Goal: Task Accomplishment & Management: Complete application form

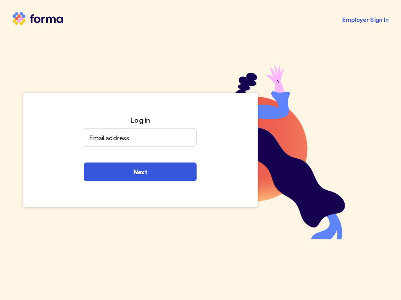
click at [140, 138] on input "Email address" at bounding box center [140, 138] width 113 height 22
type input "[PERSON_NAME].mondragón79"
click at [140, 138] on input "Email address" at bounding box center [140, 138] width 113 height 22
click at [140, 138] on input "[PERSON_NAME].mondragón79" at bounding box center [140, 138] width 113 height 22
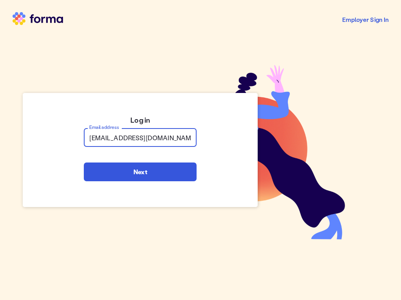
type input "[EMAIL_ADDRESS][DOMAIN_NAME]"
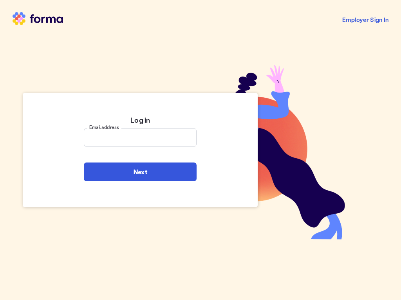
click at [140, 138] on input "Email address" at bounding box center [140, 138] width 113 height 22
click at [140, 138] on input "[EMAIL_ADDRESS][DOMAIN_NAME]" at bounding box center [140, 138] width 113 height 22
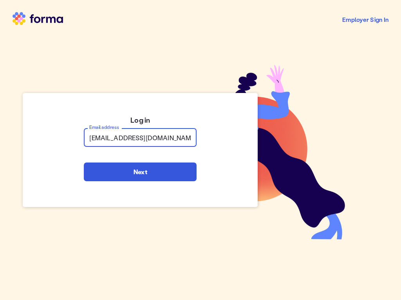
type input "[EMAIL_ADDRESS][DOMAIN_NAME]"
click at [140, 138] on input "Email address" at bounding box center [140, 138] width 113 height 22
click at [140, 138] on input "[EMAIL_ADDRESS]@[DOMAIN_NAME]" at bounding box center [140, 138] width 113 height 22
type input "@[EMAIL_ADDRESS][DOMAIN_NAME]"
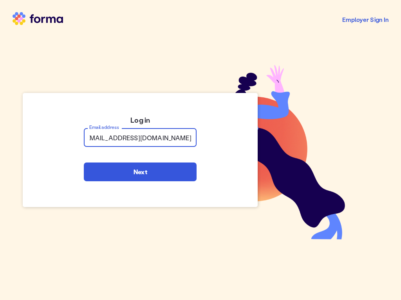
scroll to position [0, 0]
type input "[EMAIL_ADDRESS][DOMAIN_NAME]"
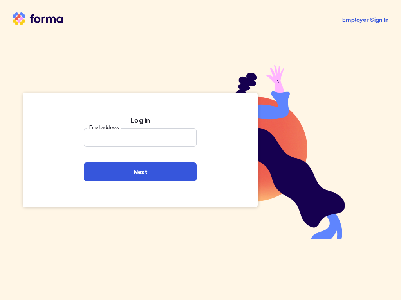
click at [140, 138] on input "Email address" at bounding box center [140, 138] width 113 height 22
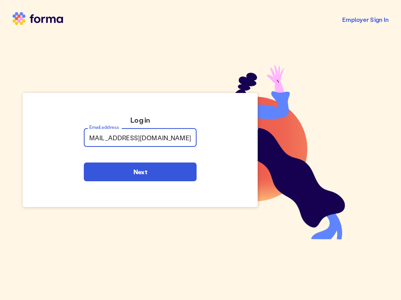
click at [140, 138] on input "[EMAIL_ADDRESS]@[DOMAIN_NAME][EMAIL_ADDRESS][DOMAIN_NAME]" at bounding box center [140, 138] width 113 height 22
type input "@[DOMAIN_NAME][EMAIL_ADDRESS][DOMAIN_NAME]"
type input "[PERSON_NAME][EMAIL_ADDRESS][DOMAIN_NAME]"
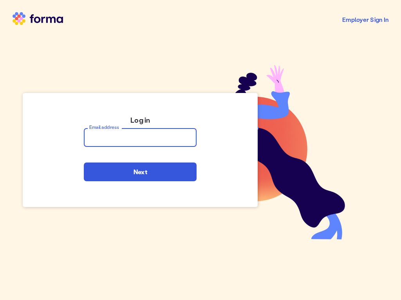
click at [140, 138] on input "Email address" at bounding box center [140, 138] width 113 height 22
click at [140, 138] on input "[PERSON_NAME].swiftt@aol.brandonfarmer75ángela_negrete1ángela_negrete1arturo.[E…" at bounding box center [140, 138] width 113 height 22
type input "[EMAIL_ADDRESS]"
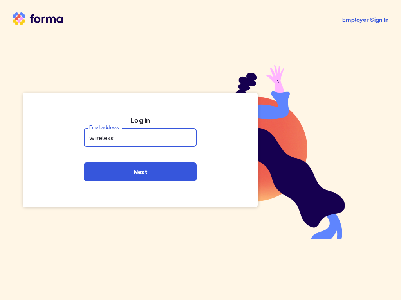
type input "wireless"
click at [140, 138] on input "Email address" at bounding box center [140, 138] width 113 height 22
click at [140, 138] on input "wirelesscasey.swiftt@aol.brandonfarmer75ángela_negrete1ángela_negrete1arturo.[E…" at bounding box center [140, 138] width 113 height 22
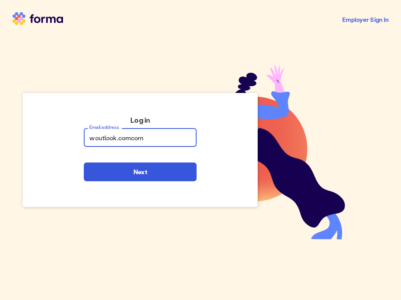
type input "outlook.comcom"
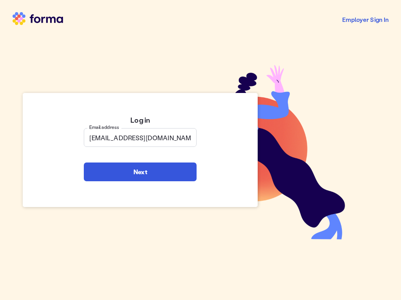
click at [140, 172] on span "Next" at bounding box center [140, 172] width 14 height 6
click at [140, 138] on input "[EMAIL_ADDRESS][DOMAIN_NAME]" at bounding box center [140, 138] width 113 height 22
type input "5@[DOMAIN_NAME]"
click at [140, 172] on span "Next" at bounding box center [140, 172] width 14 height 6
click at [140, 138] on input "[EMAIL_ADDRESS][DOMAIN_NAME]" at bounding box center [140, 138] width 113 height 22
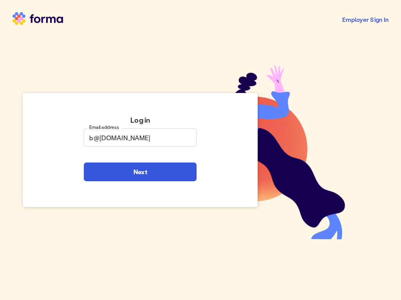
type input "@[DOMAIN_NAME]"
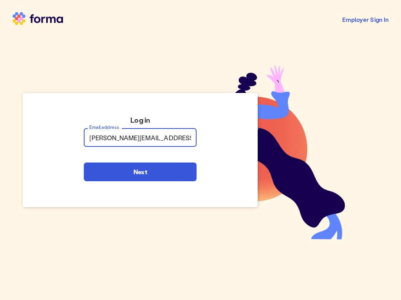
click at [140, 172] on span "Next" at bounding box center [140, 172] width 14 height 6
click at [140, 138] on input "[PERSON_NAME][EMAIL_ADDRESS][DOMAIN_NAME]" at bounding box center [140, 138] width 113 height 22
type input "[EMAIL_ADDRESS][DOMAIN_NAME]"
click at [140, 172] on span "Next" at bounding box center [140, 172] width 14 height 6
